Goal: Navigation & Orientation: Find specific page/section

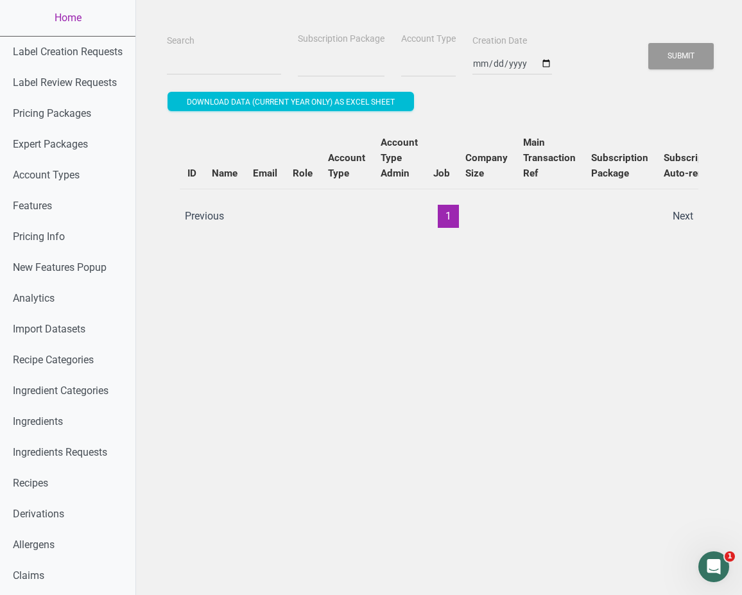
select select
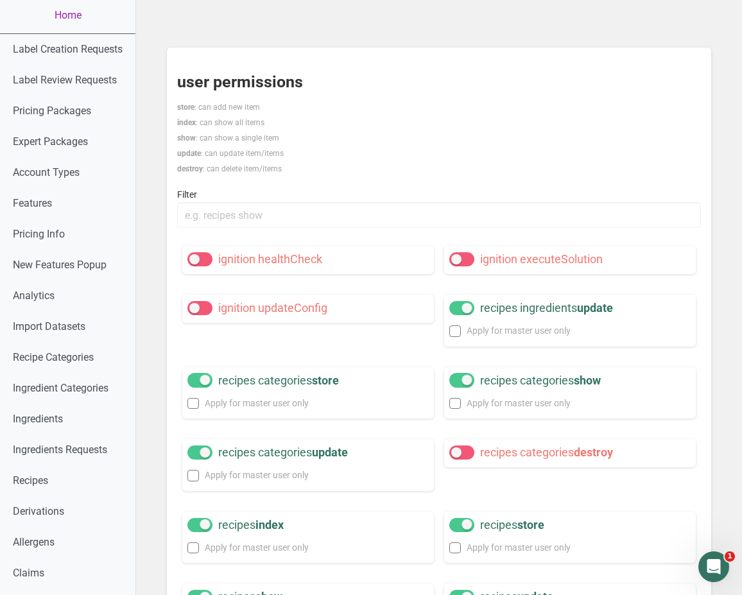
scroll to position [6, 0]
